Goal: Information Seeking & Learning: Learn about a topic

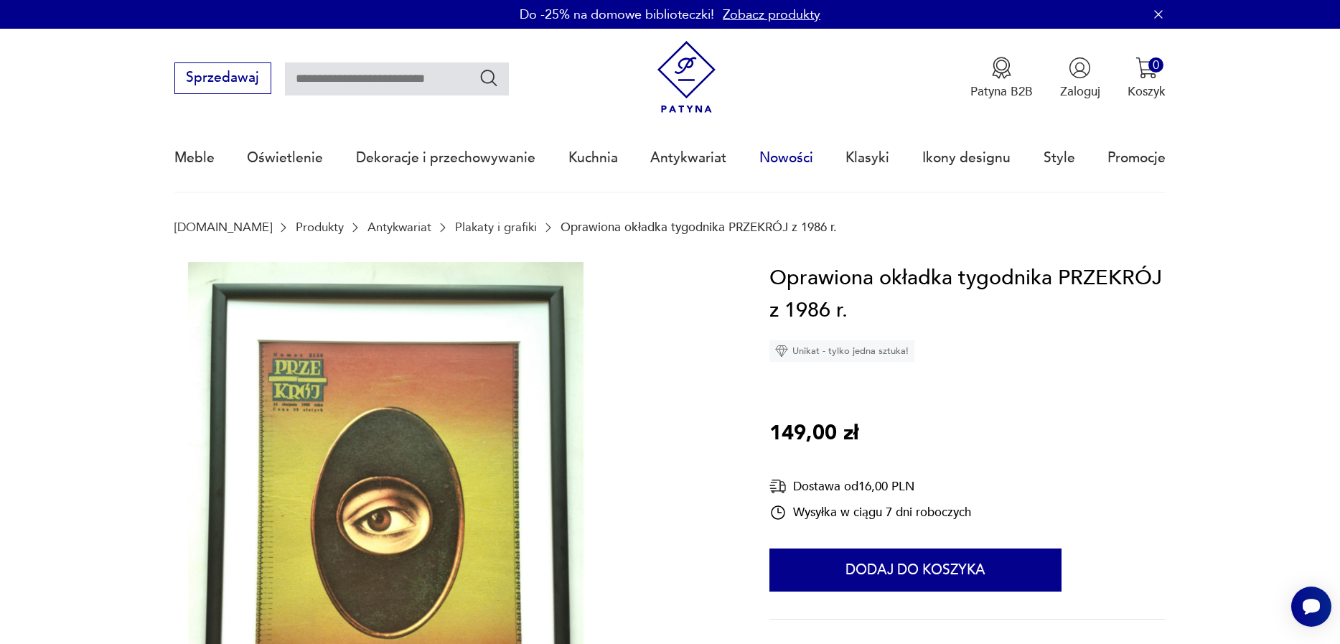
click at [769, 159] on link "Nowości" at bounding box center [786, 158] width 54 height 66
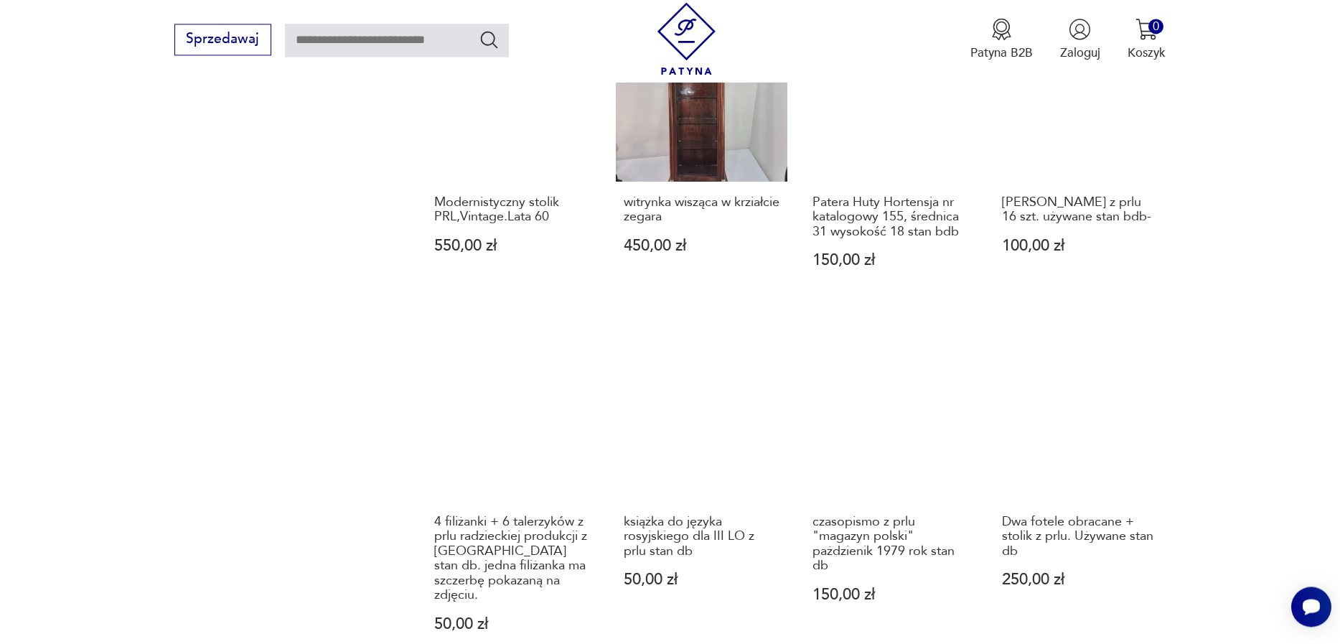
scroll to position [1490, 0]
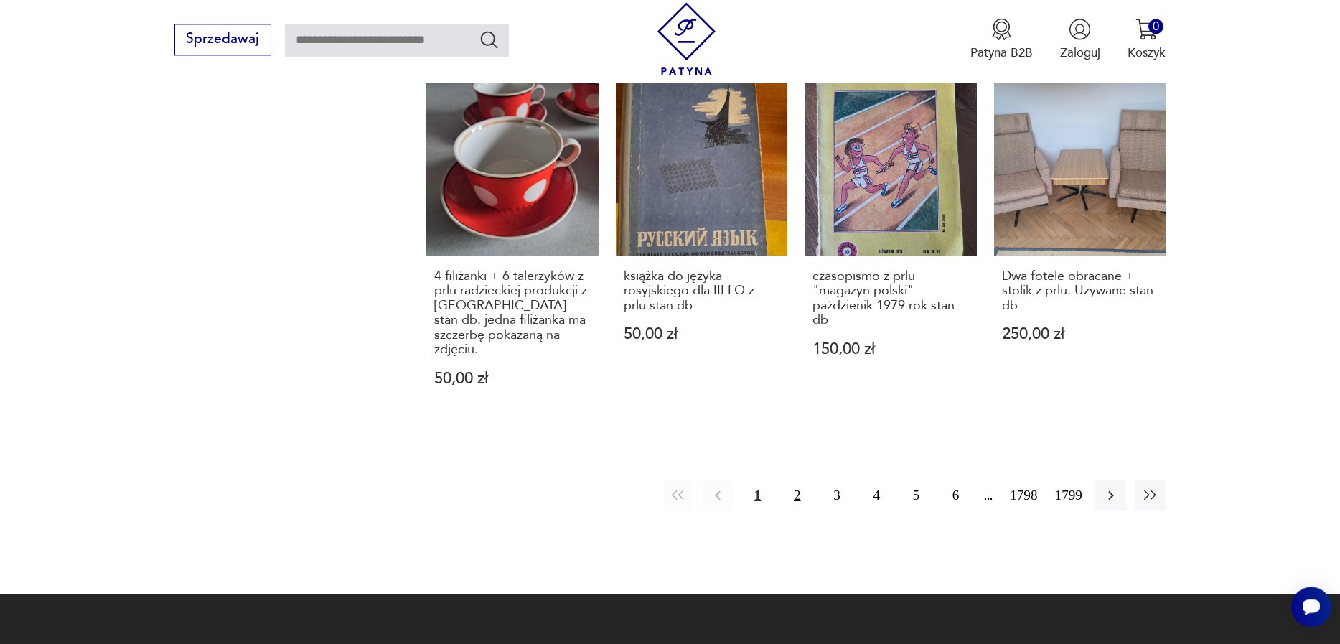
click at [785, 480] on button "2" at bounding box center [797, 495] width 31 height 31
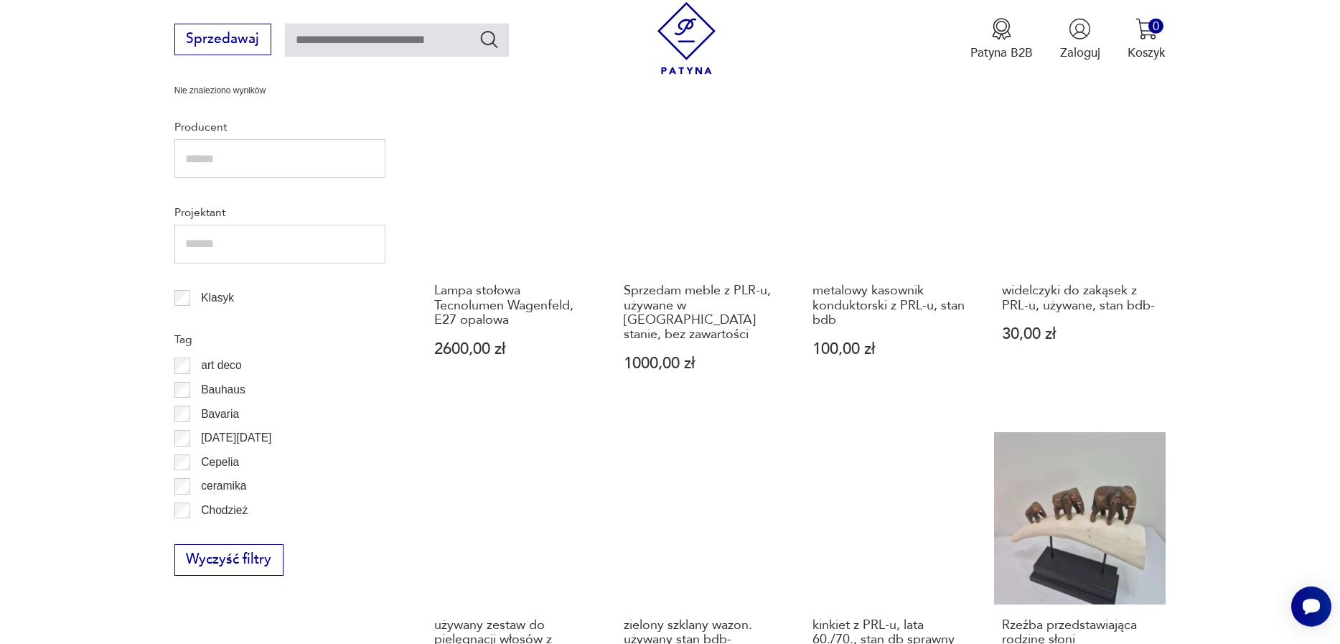
scroll to position [1128, 0]
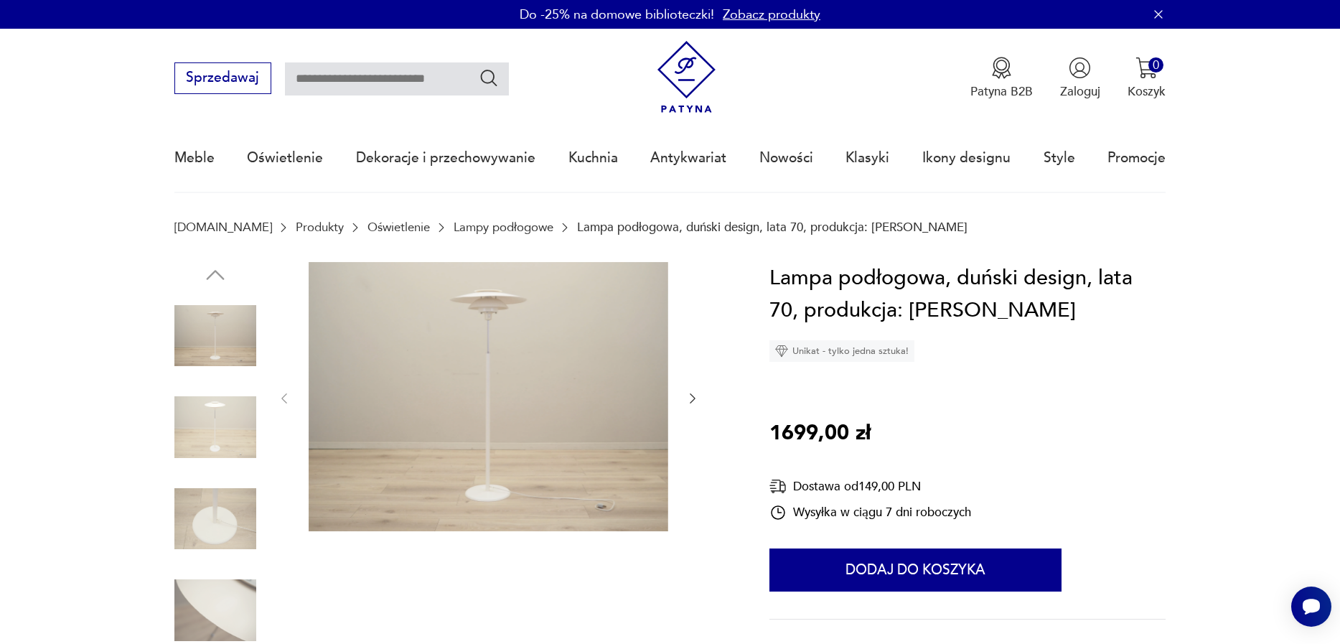
scroll to position [164, 0]
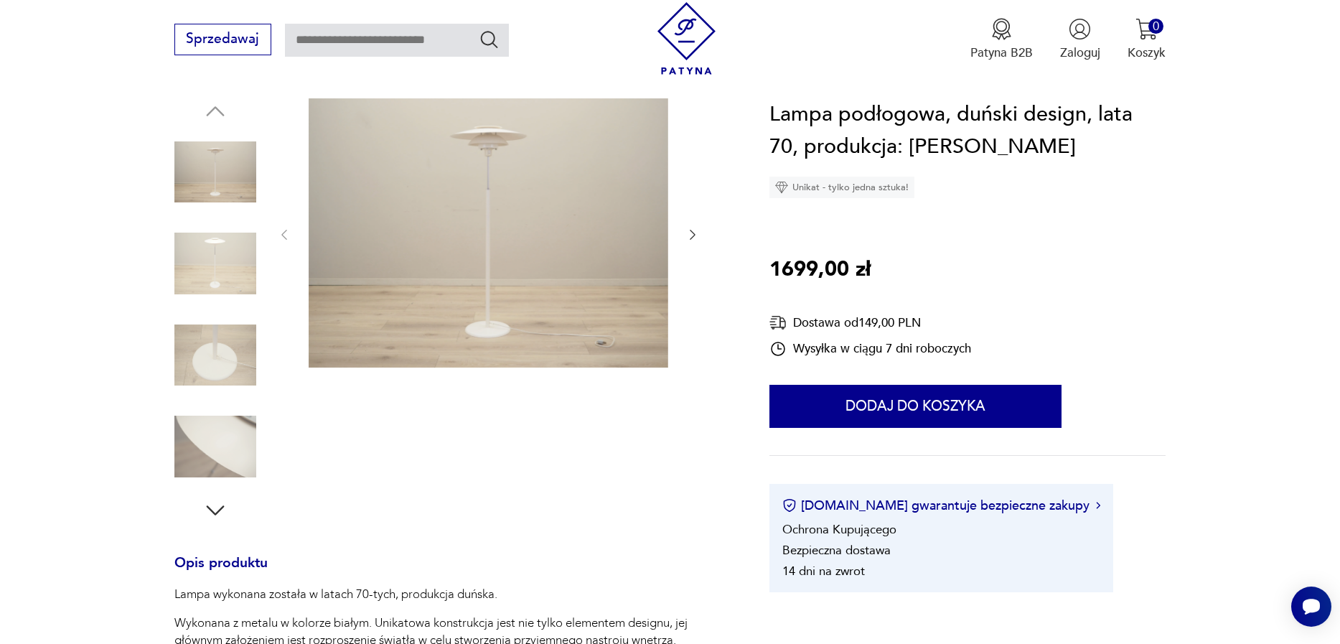
click at [215, 253] on img at bounding box center [215, 264] width 82 height 82
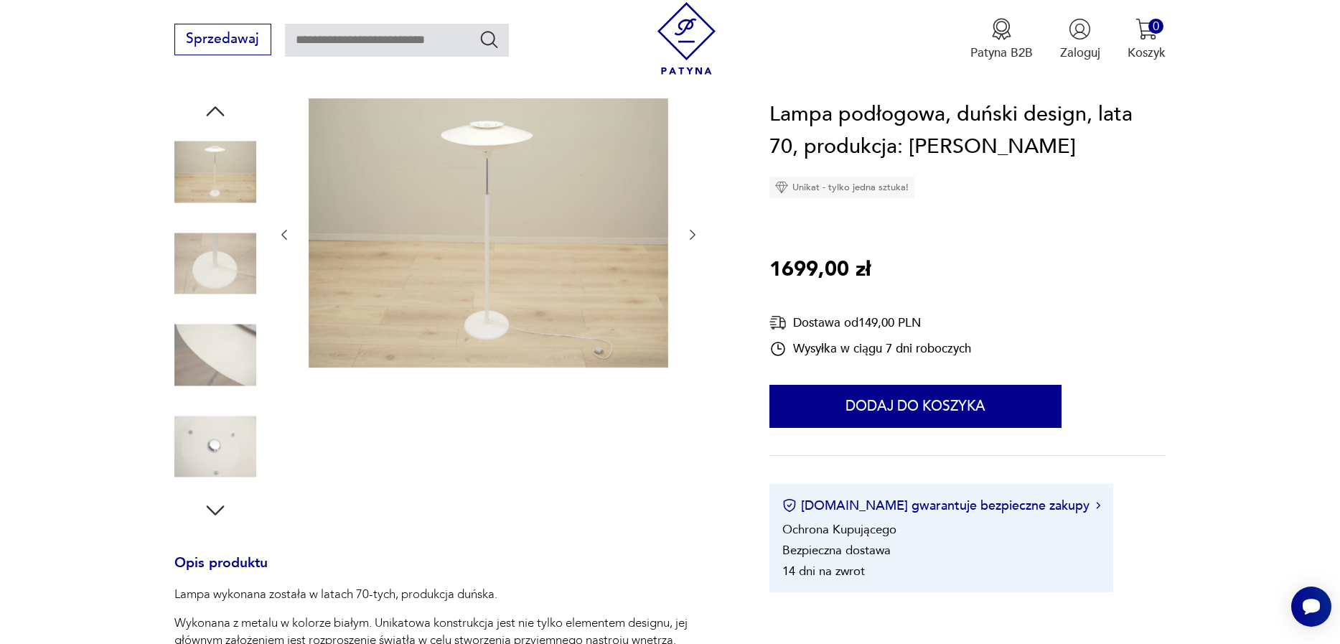
click at [220, 157] on img at bounding box center [215, 172] width 82 height 82
click at [212, 448] on img at bounding box center [215, 447] width 82 height 82
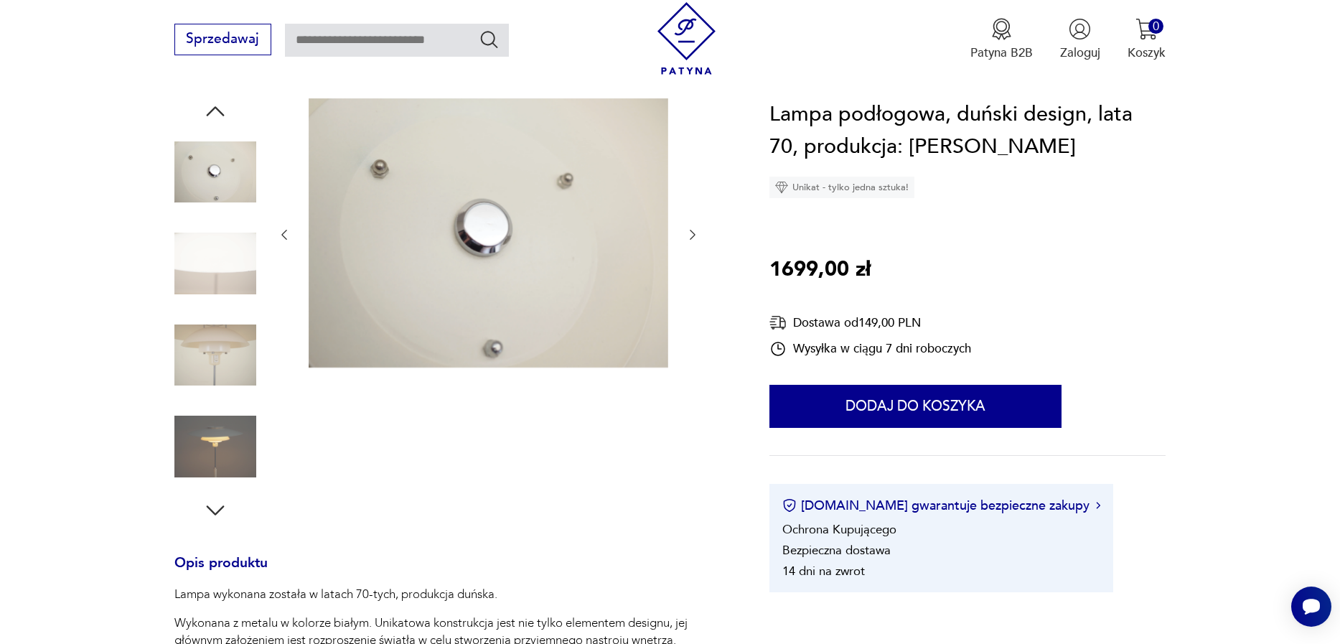
click at [694, 230] on icon "button" at bounding box center [692, 235] width 14 height 14
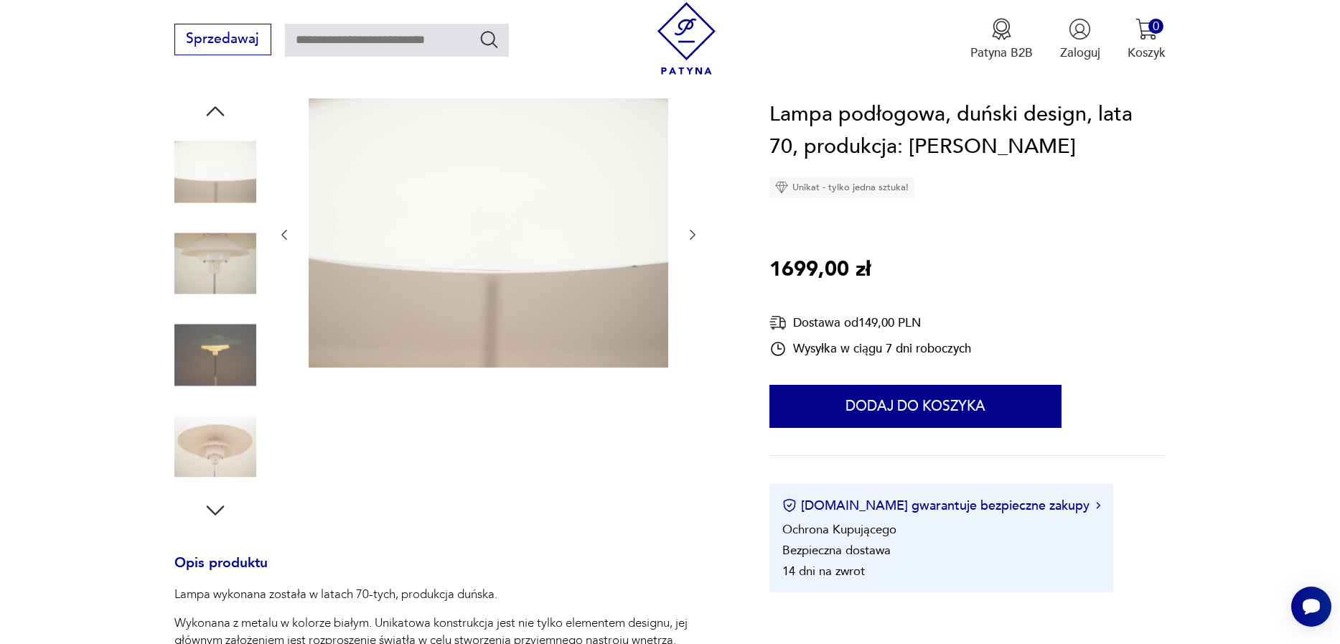
click at [693, 230] on icon "button" at bounding box center [692, 235] width 14 height 14
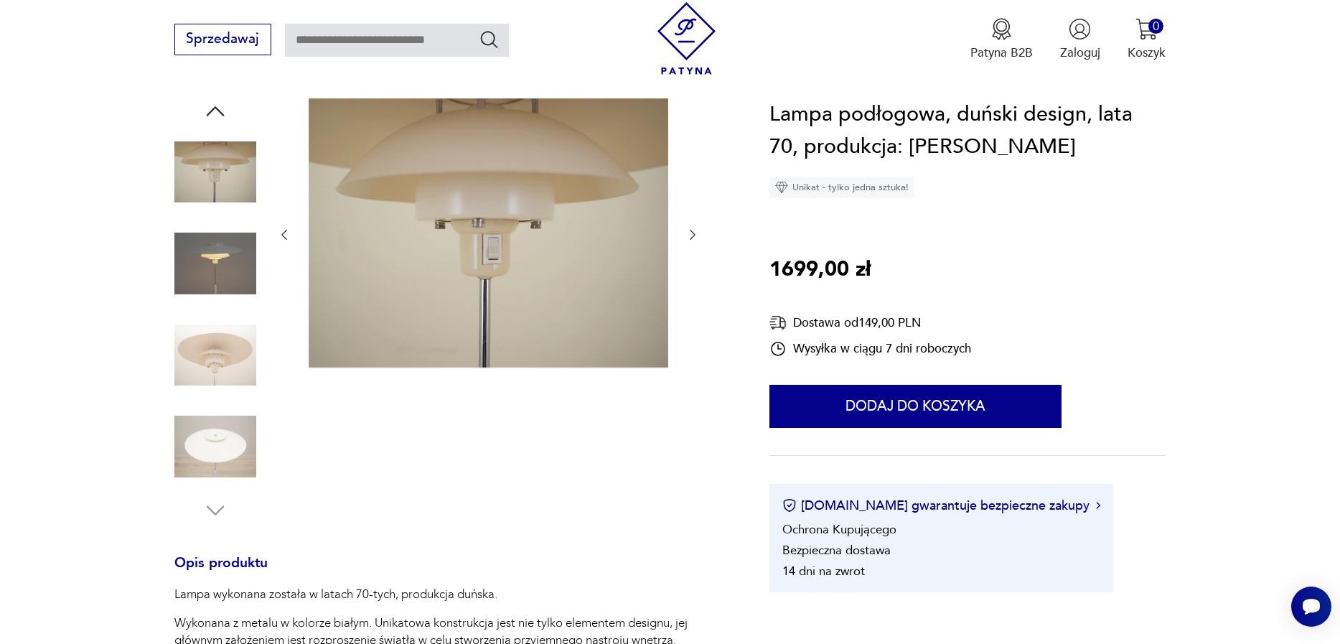
click at [690, 233] on icon "button" at bounding box center [692, 235] width 14 height 14
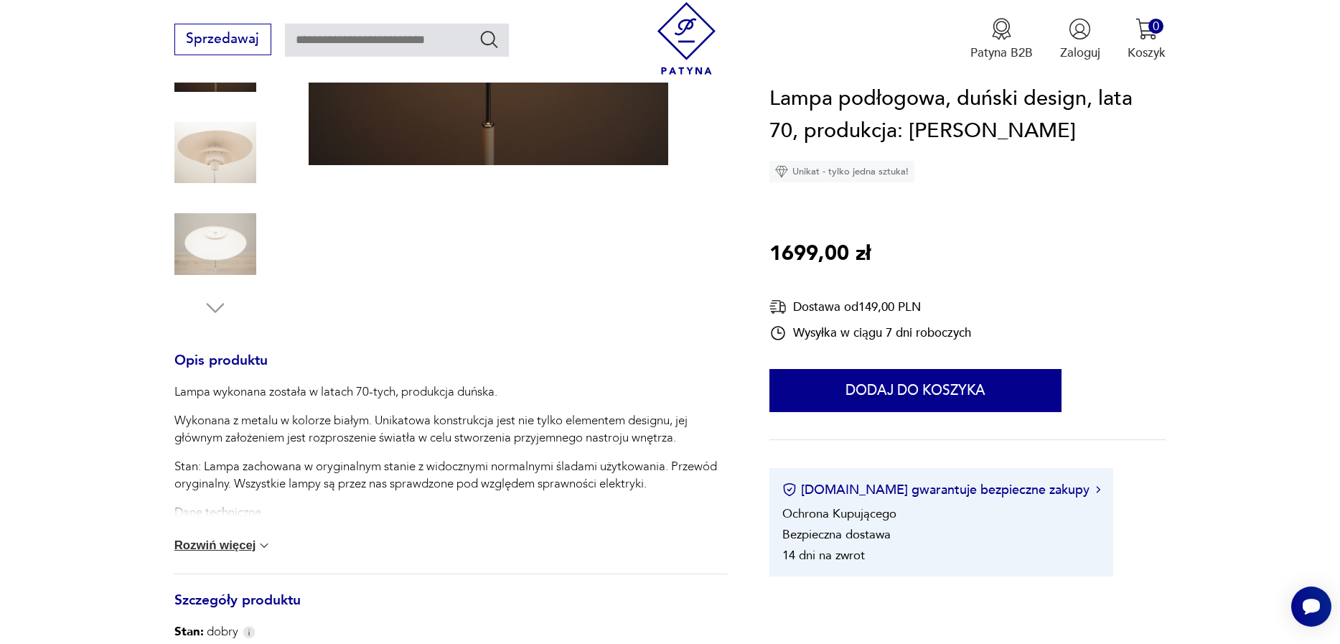
scroll to position [409, 0]
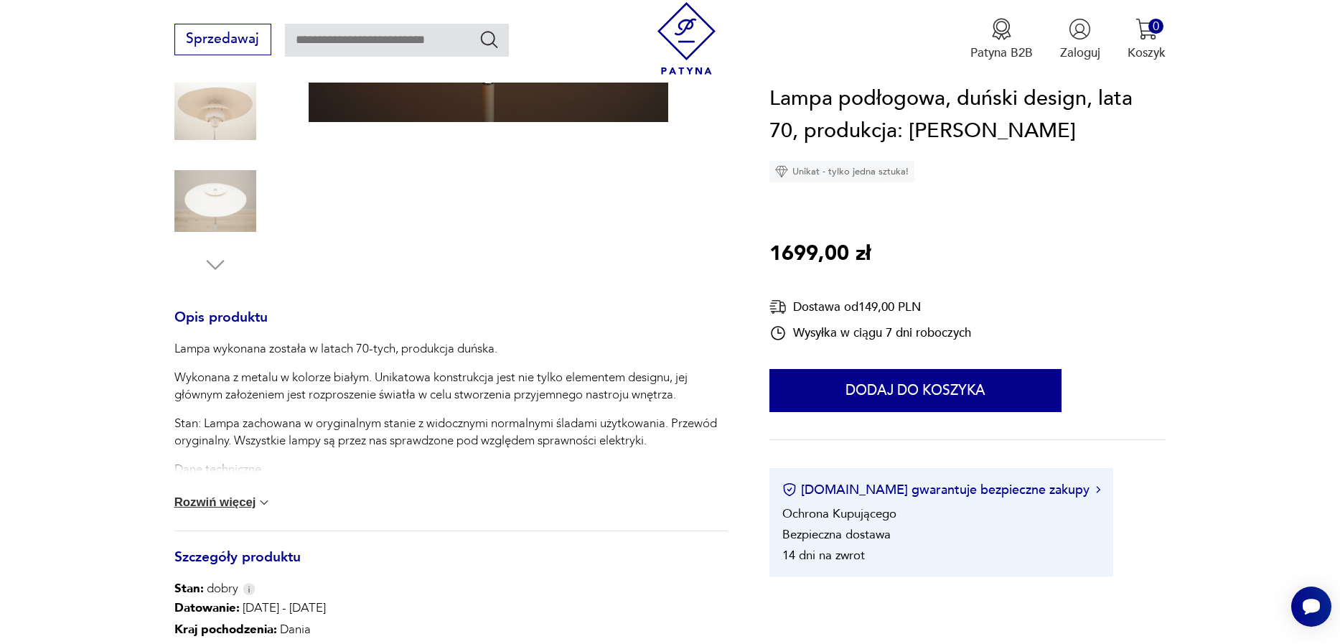
click at [238, 498] on button "Rozwiń więcej" at bounding box center [223, 502] width 98 height 14
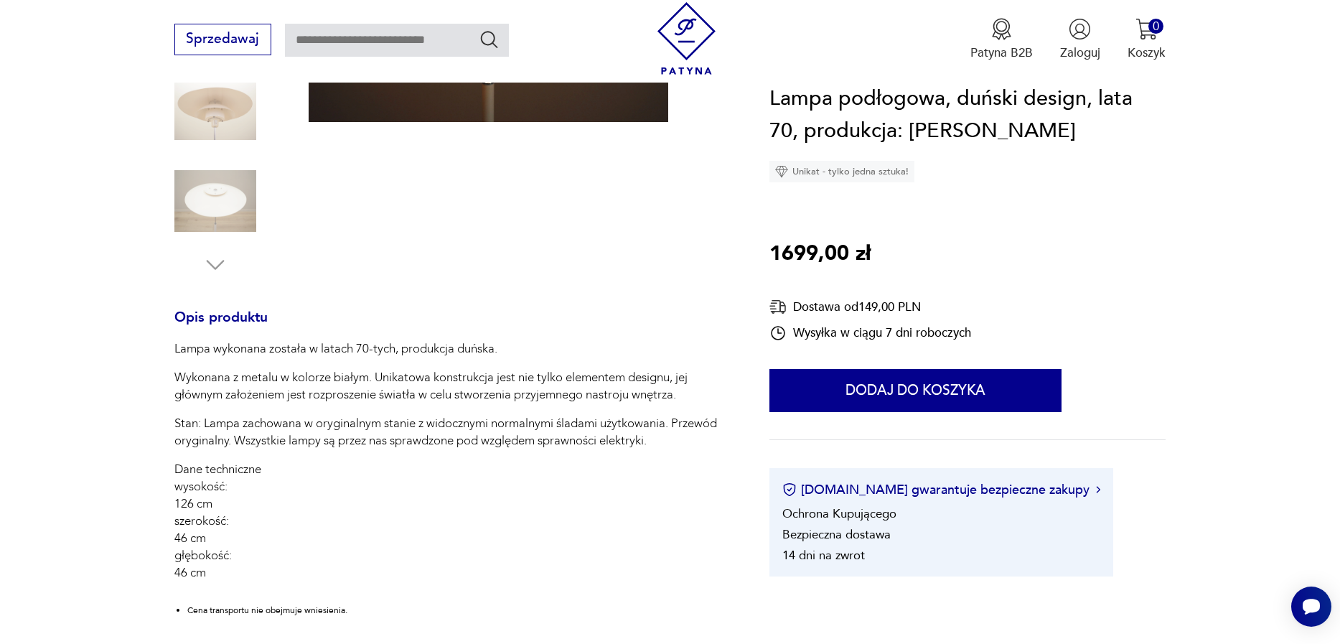
click at [201, 217] on img at bounding box center [215, 201] width 82 height 82
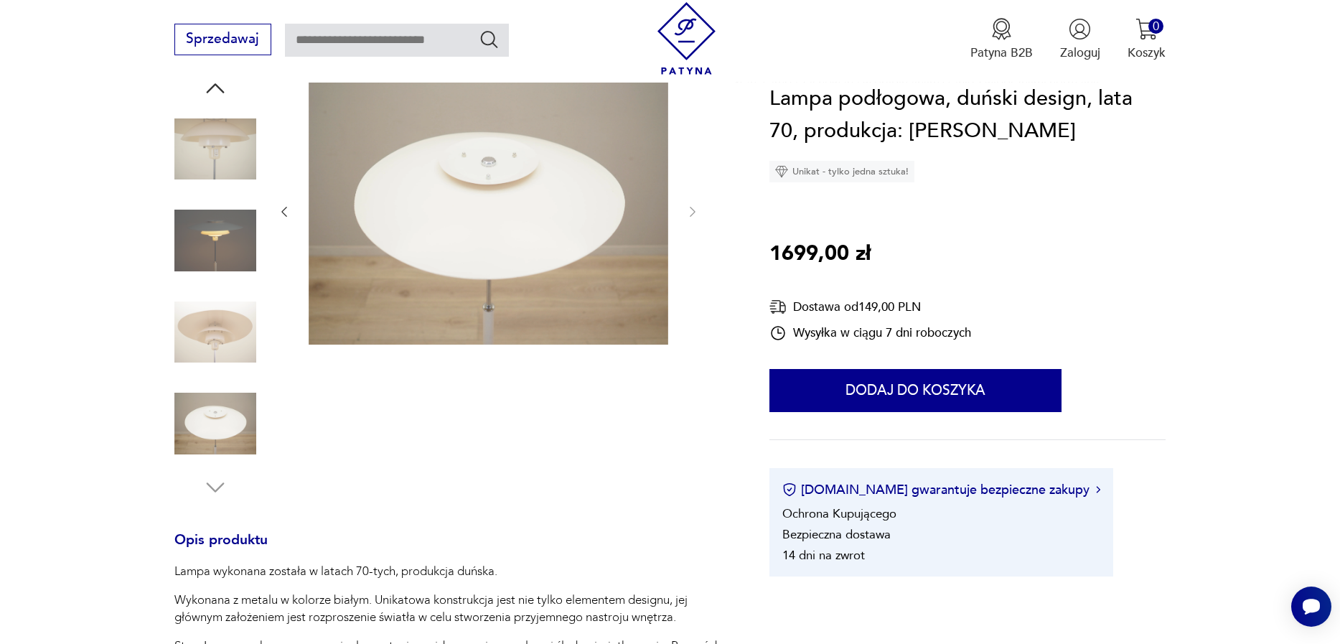
scroll to position [164, 0]
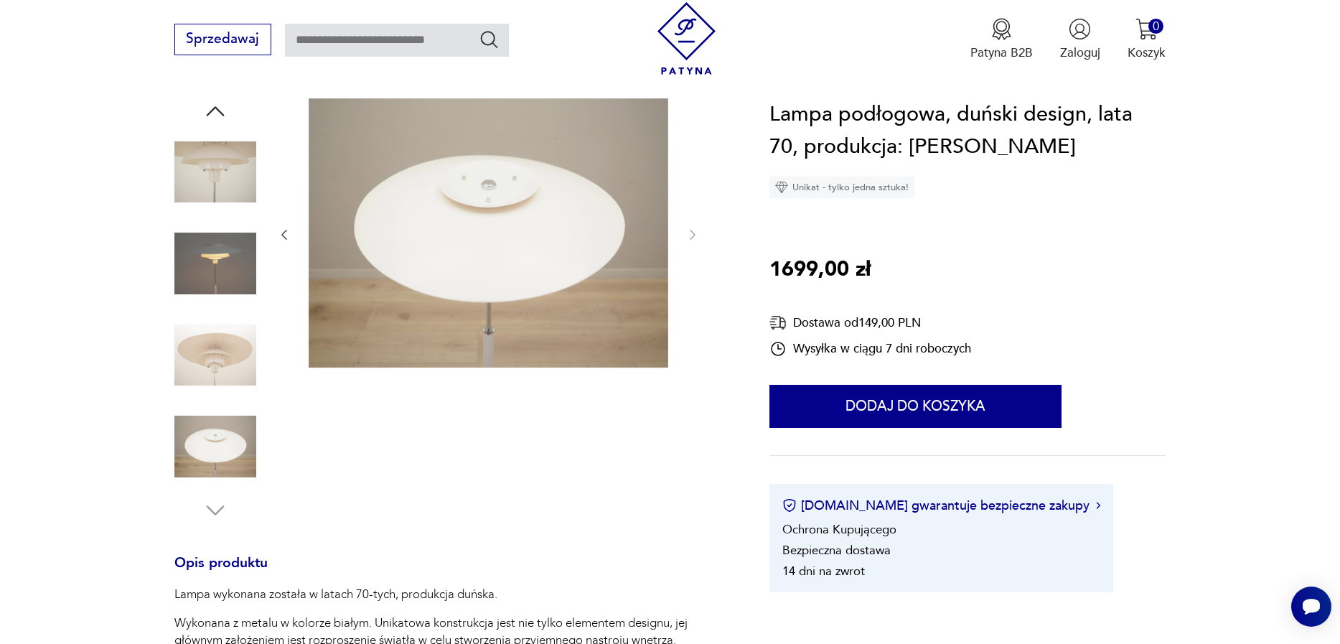
click at [221, 377] on img at bounding box center [215, 355] width 82 height 82
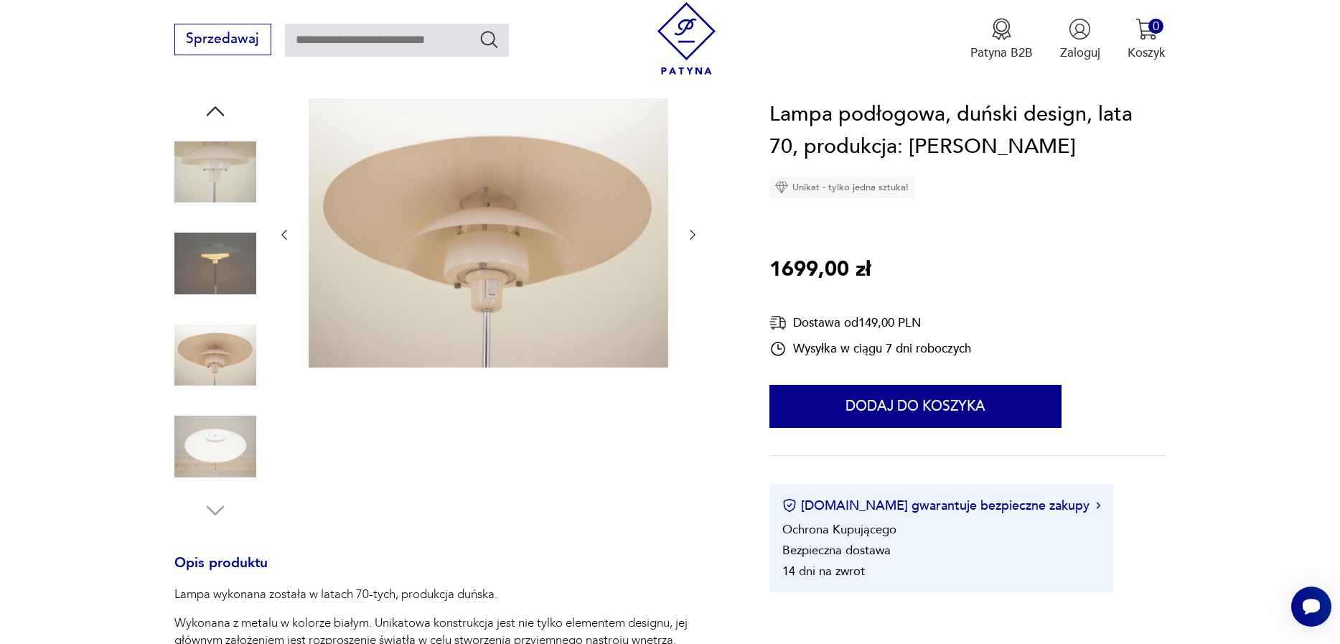
click at [213, 259] on img at bounding box center [215, 264] width 82 height 82
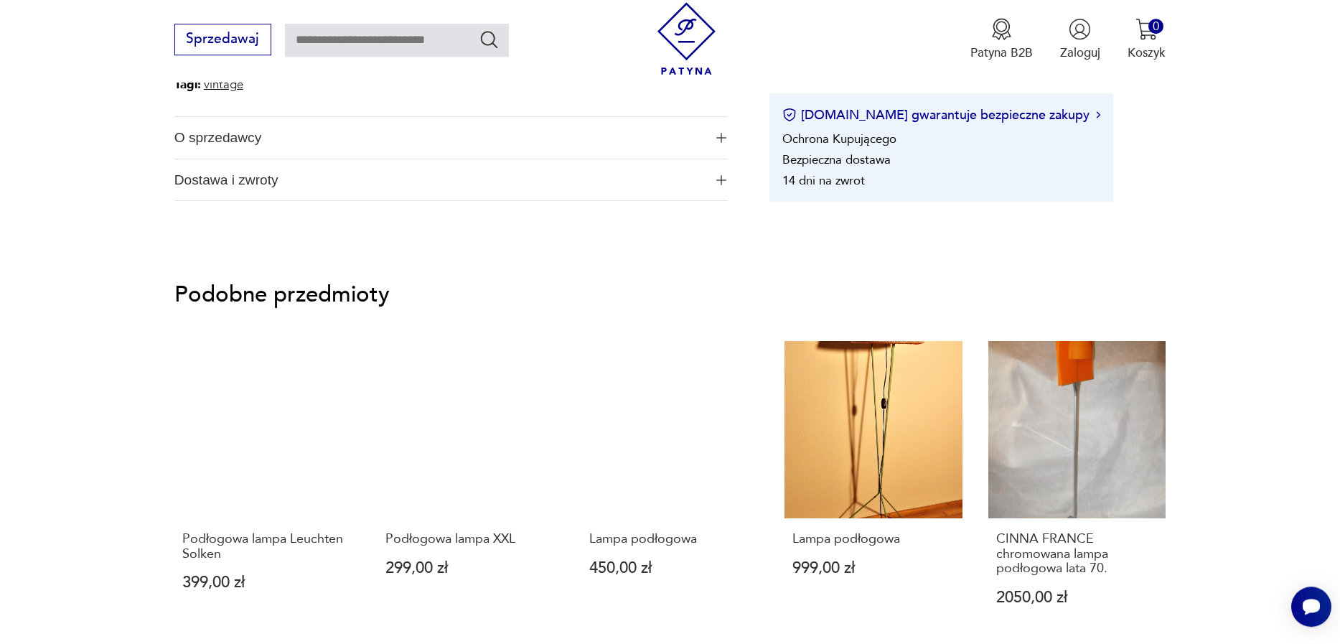
scroll to position [1227, 0]
